Goal: Task Accomplishment & Management: Manage account settings

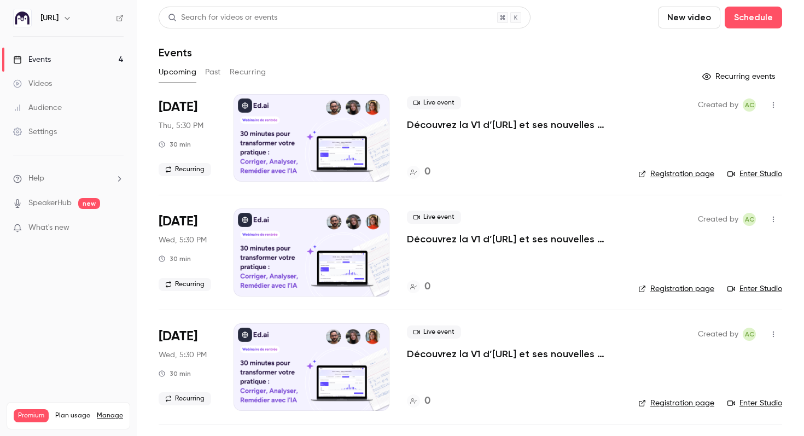
click at [427, 124] on p "Découvrez la V1 d’[URL] et ses nouvelles fonctionnalités !" at bounding box center [514, 124] width 214 height 13
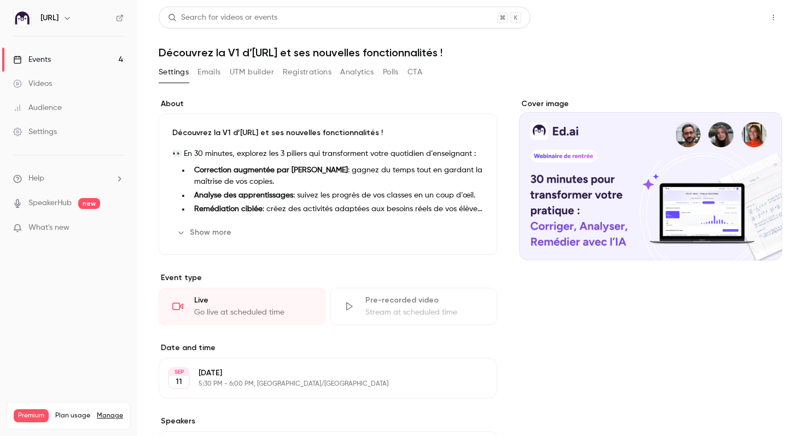
click at [733, 16] on button "Share" at bounding box center [733, 18] width 43 height 22
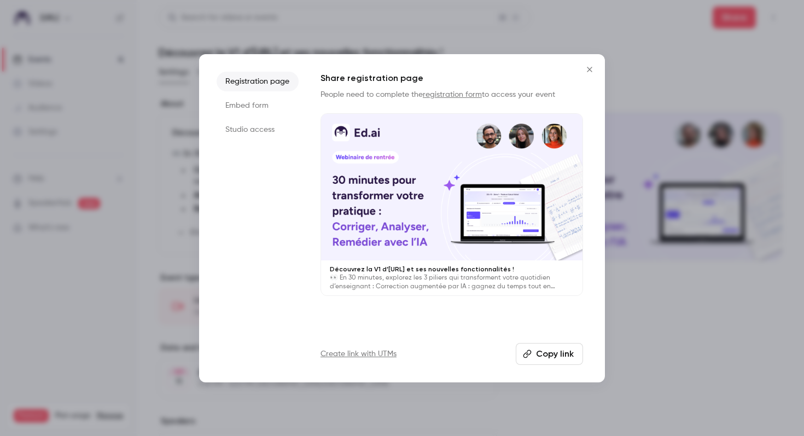
click at [592, 66] on icon "Close" at bounding box center [589, 69] width 13 height 9
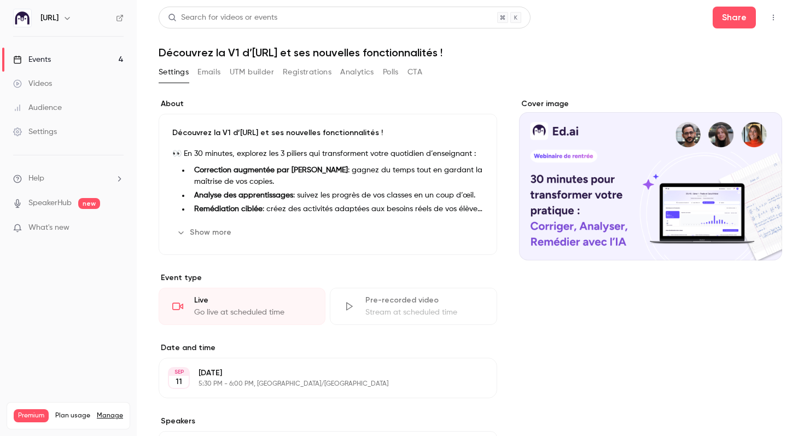
click at [301, 70] on button "Registrations" at bounding box center [307, 71] width 49 height 17
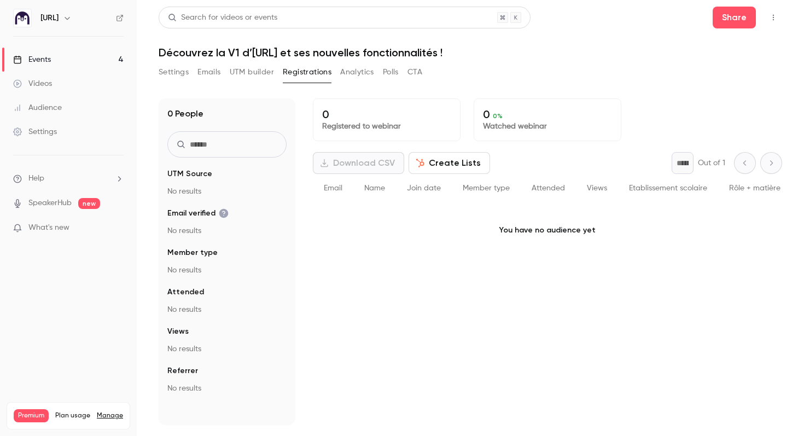
click at [50, 55] on div "Events" at bounding box center [32, 59] width 38 height 11
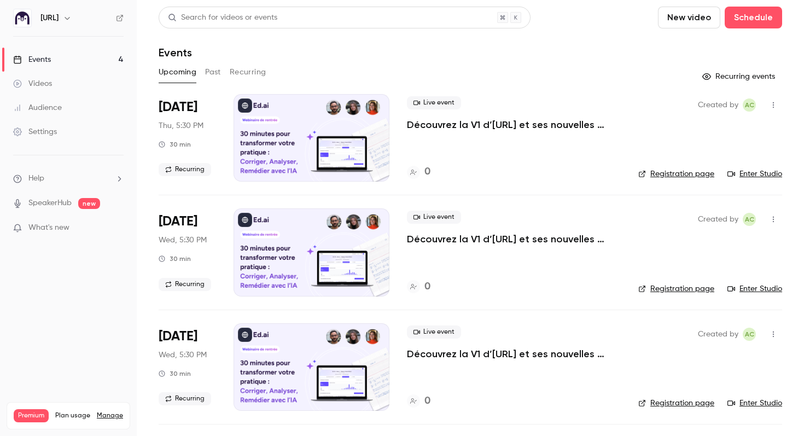
click at [674, 181] on div "Created by AC Registration page Enter Studio" at bounding box center [710, 137] width 144 height 87
click at [668, 175] on link "Registration page" at bounding box center [676, 173] width 76 height 11
click at [678, 170] on link "Registration page" at bounding box center [676, 173] width 76 height 11
click at [412, 173] on icon at bounding box center [413, 172] width 7 height 7
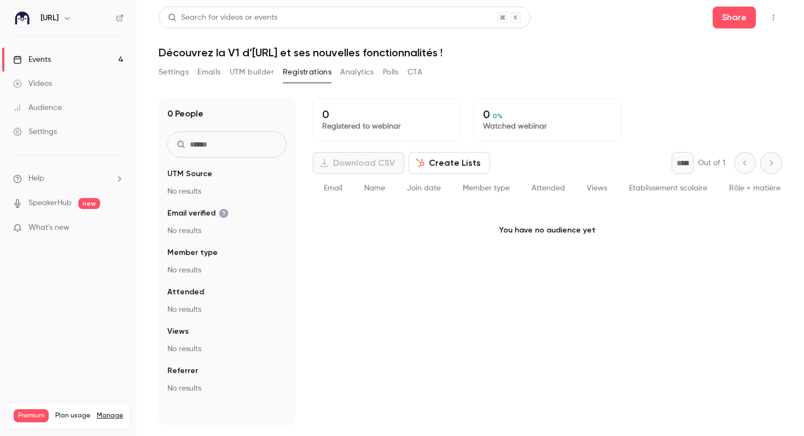
click at [83, 48] on link "Events 4" at bounding box center [68, 60] width 137 height 24
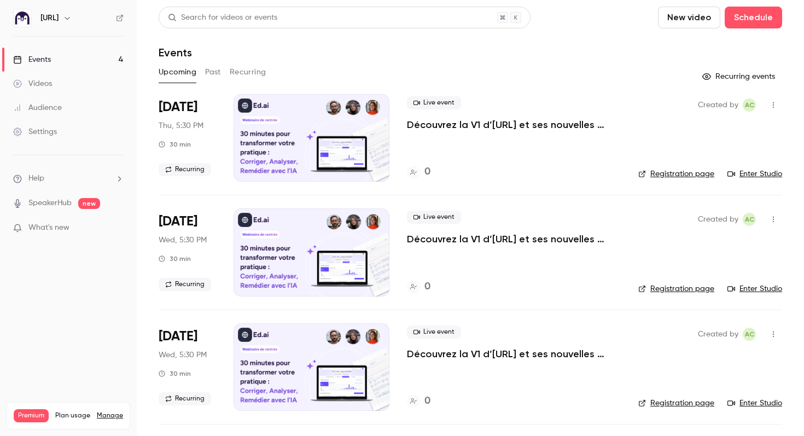
scroll to position [109, 0]
